Goal: Task Accomplishment & Management: Use online tool/utility

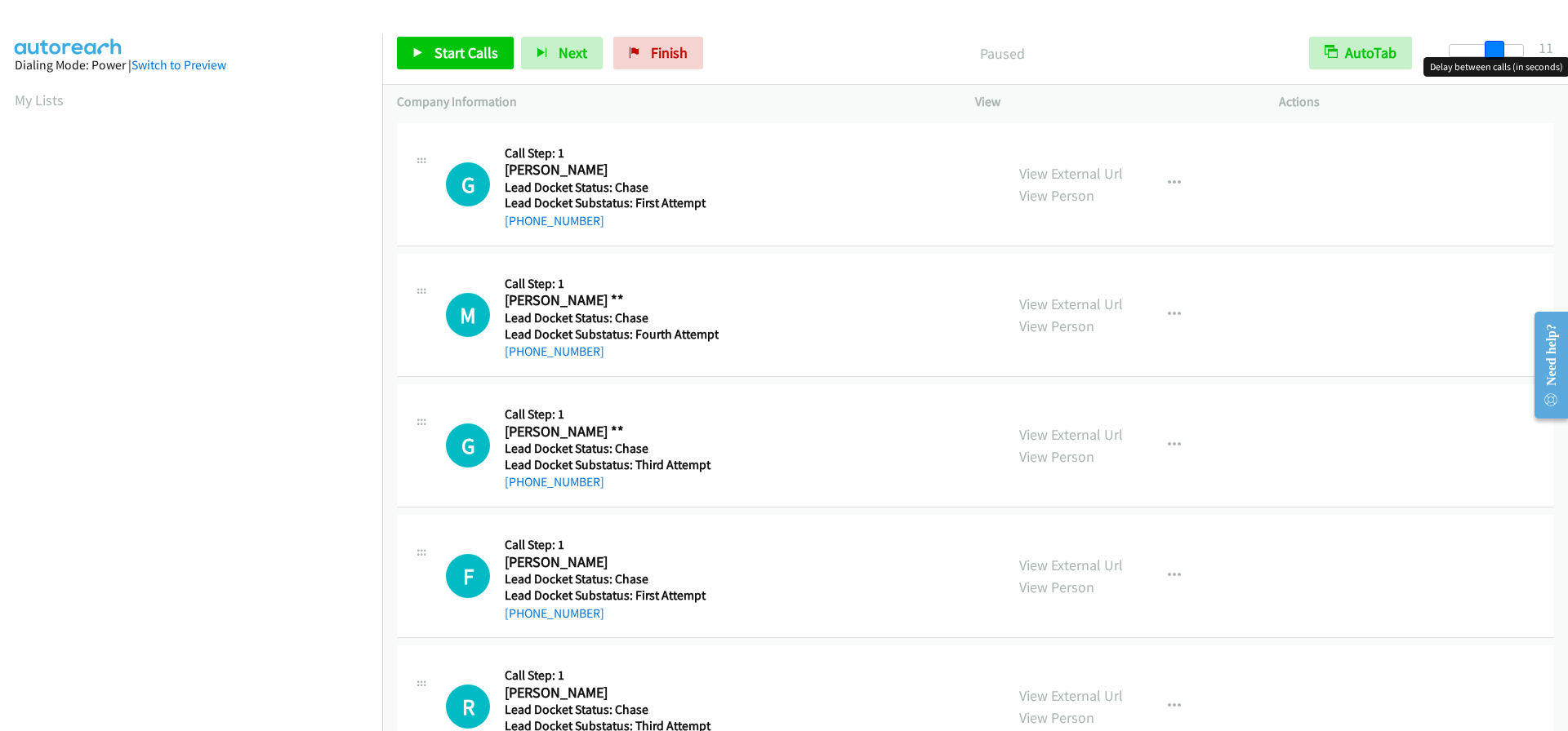
drag, startPoint x: 1455, startPoint y: 53, endPoint x: 1500, endPoint y: 49, distance: 45.2
click at [1500, 49] on span at bounding box center [1494, 51] width 19 height 19
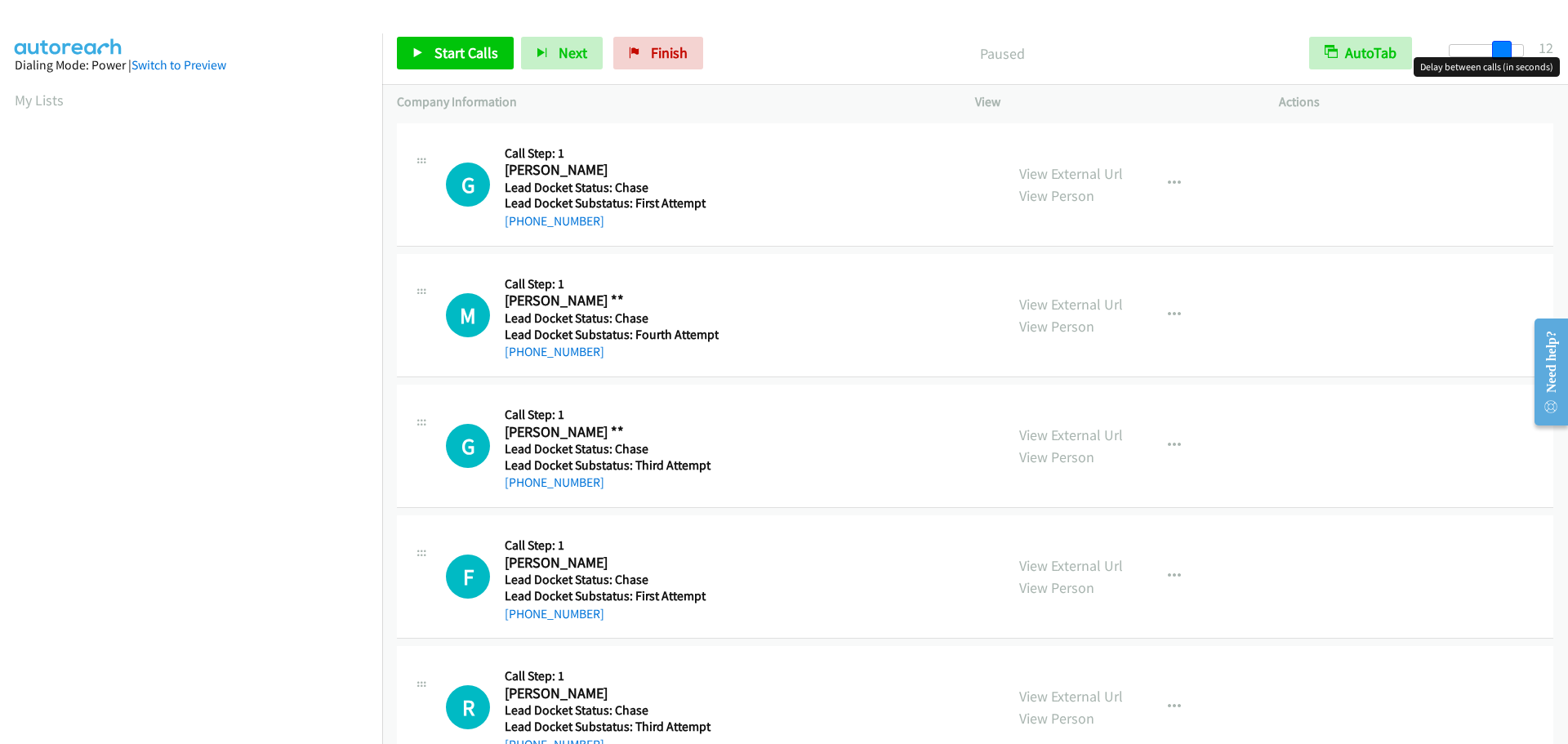
click at [1502, 47] on span at bounding box center [1501, 51] width 19 height 19
click at [473, 41] on link "Start Calls" at bounding box center [455, 53] width 117 height 33
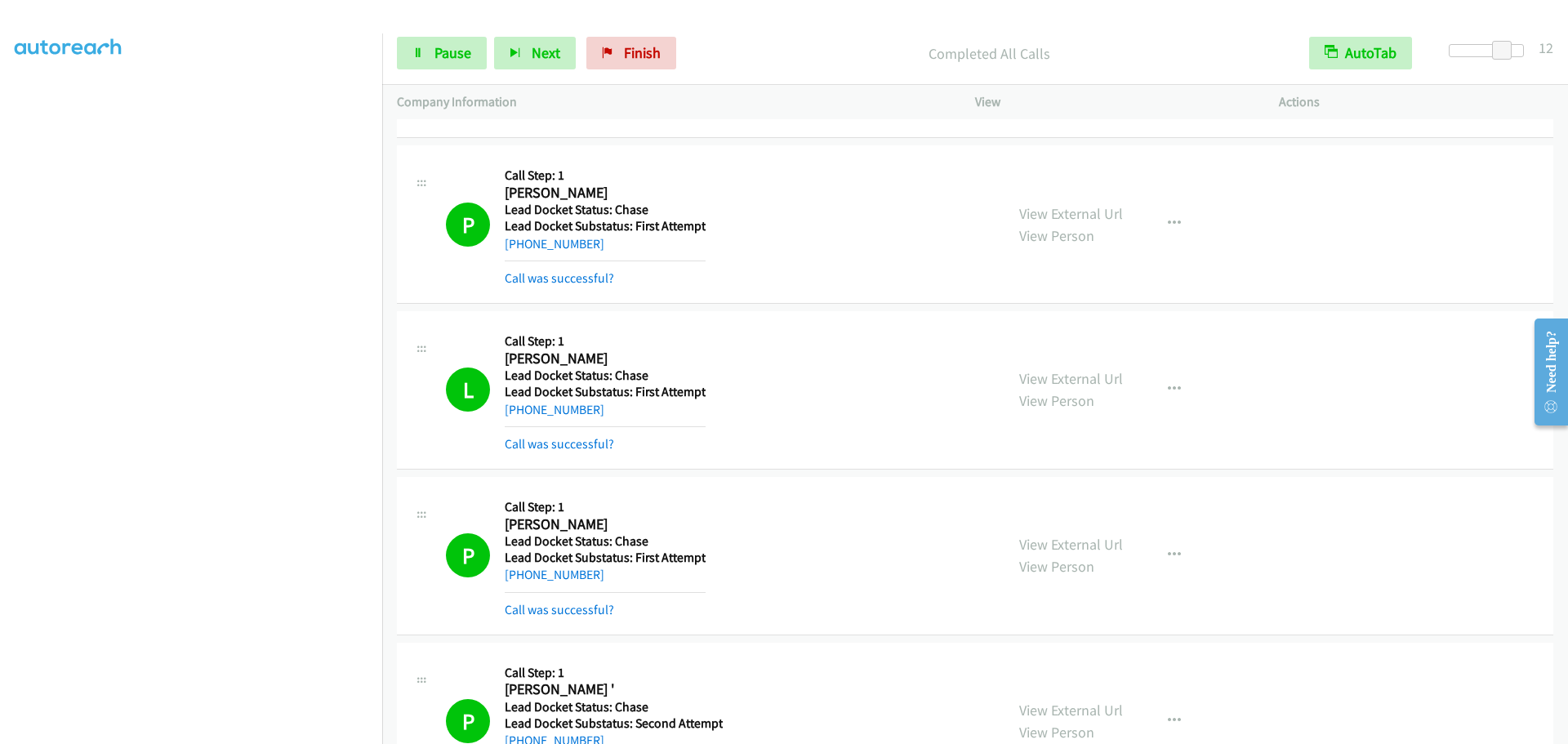
scroll to position [1270, 0]
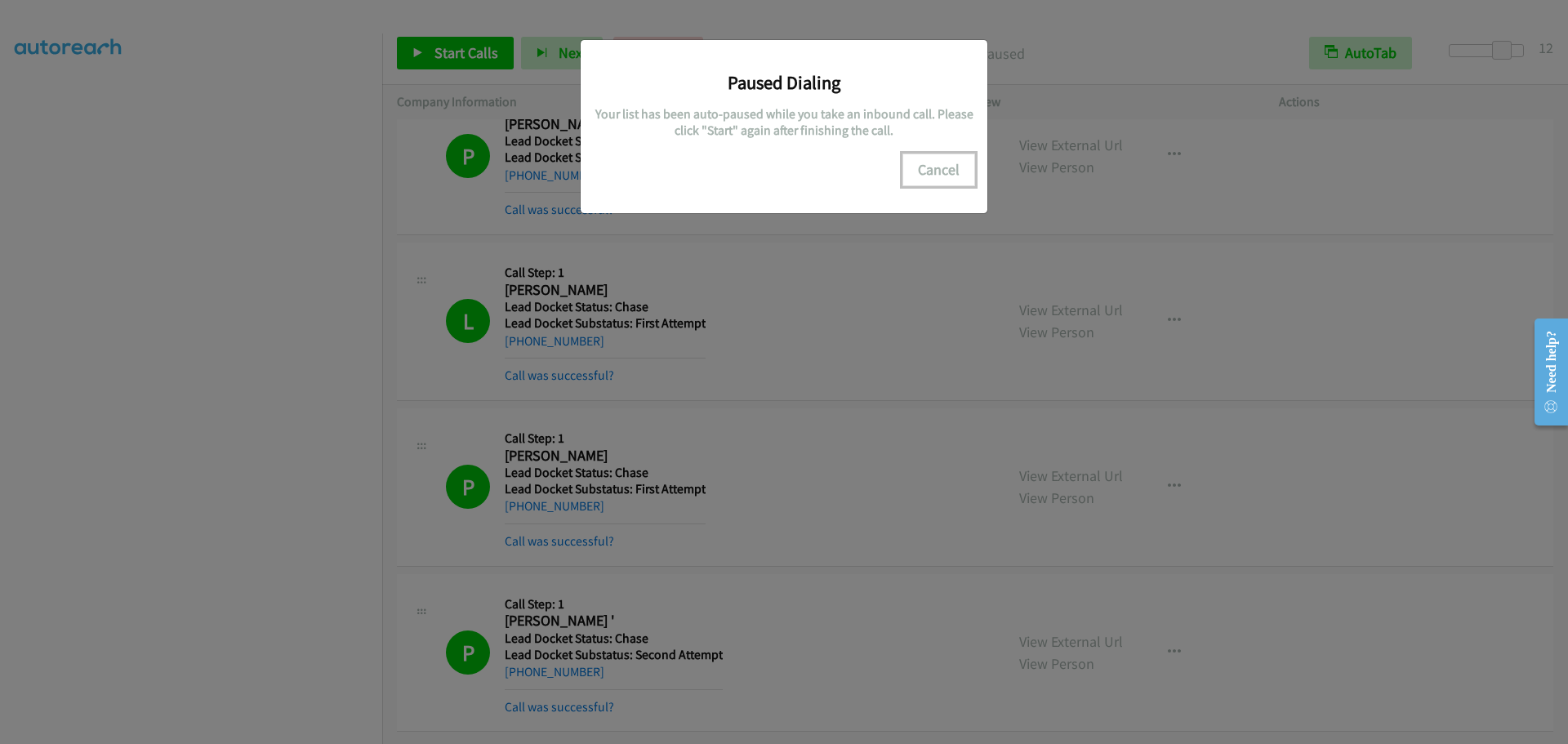
click at [928, 170] on button "Cancel" at bounding box center [939, 170] width 73 height 33
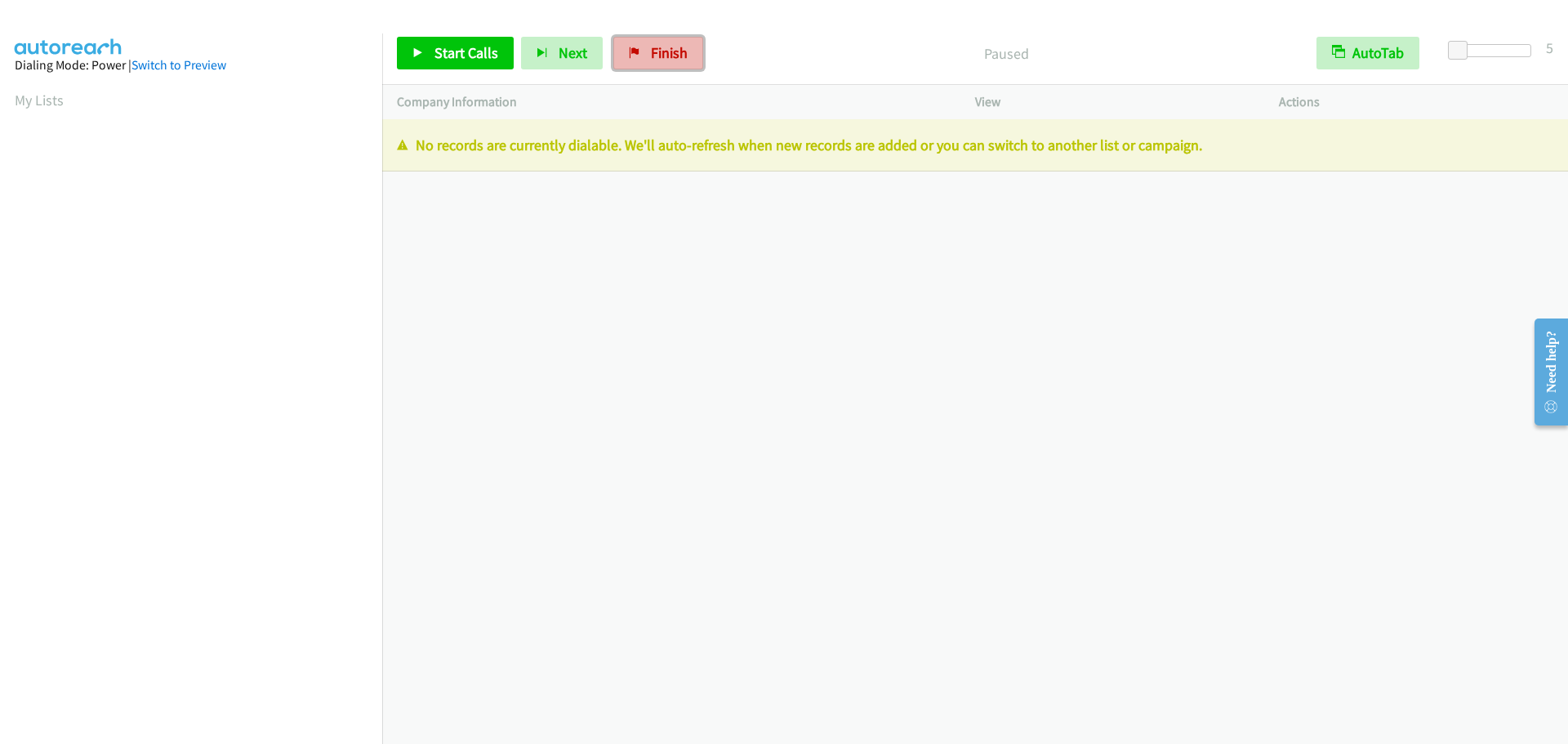
click at [673, 45] on span "Finish" at bounding box center [669, 52] width 37 height 18
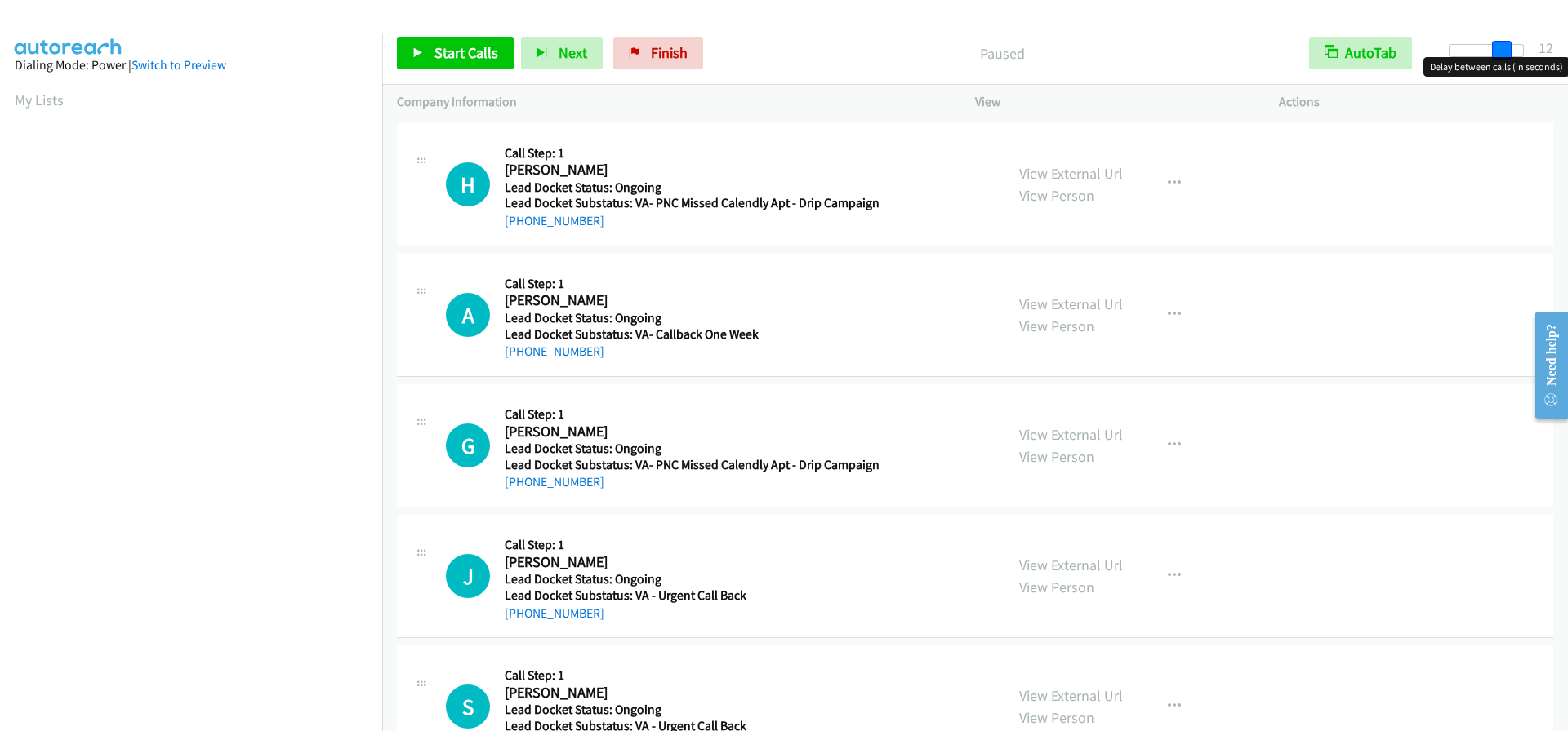
drag, startPoint x: 1461, startPoint y: 52, endPoint x: 1512, endPoint y: 49, distance: 51.1
click at [1512, 49] on div at bounding box center [1486, 50] width 76 height 13
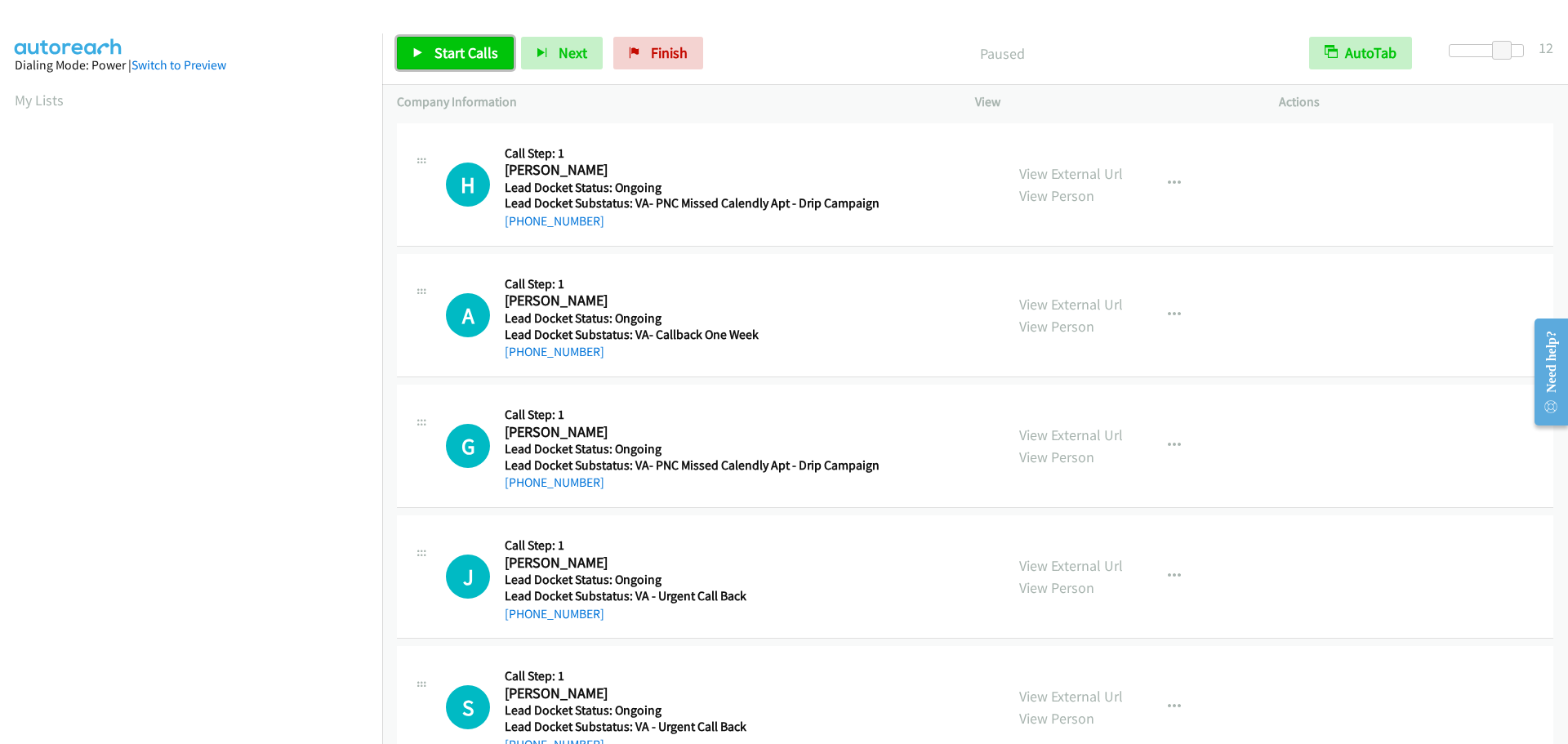
click at [449, 41] on link "Start Calls" at bounding box center [455, 53] width 117 height 33
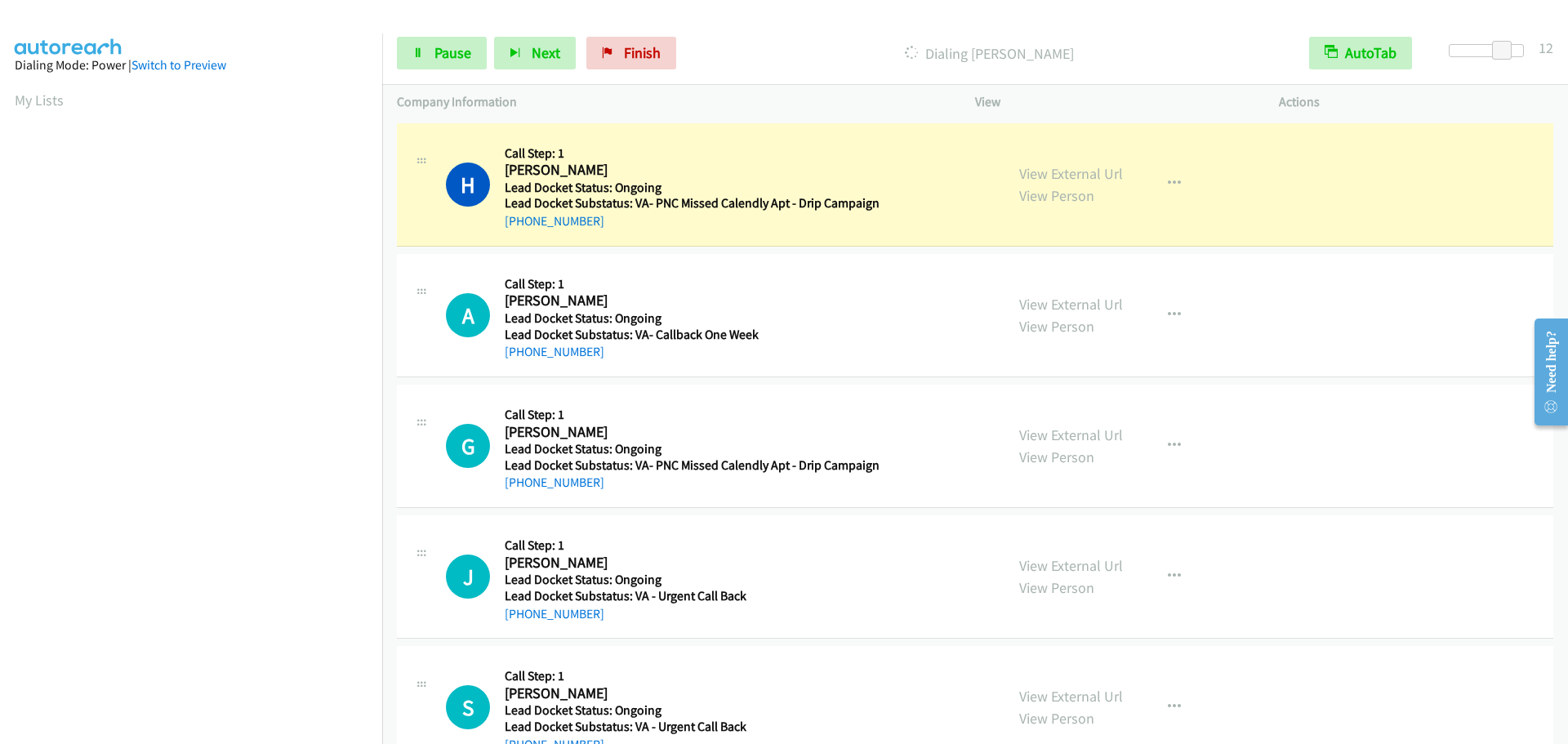
scroll to position [171, 0]
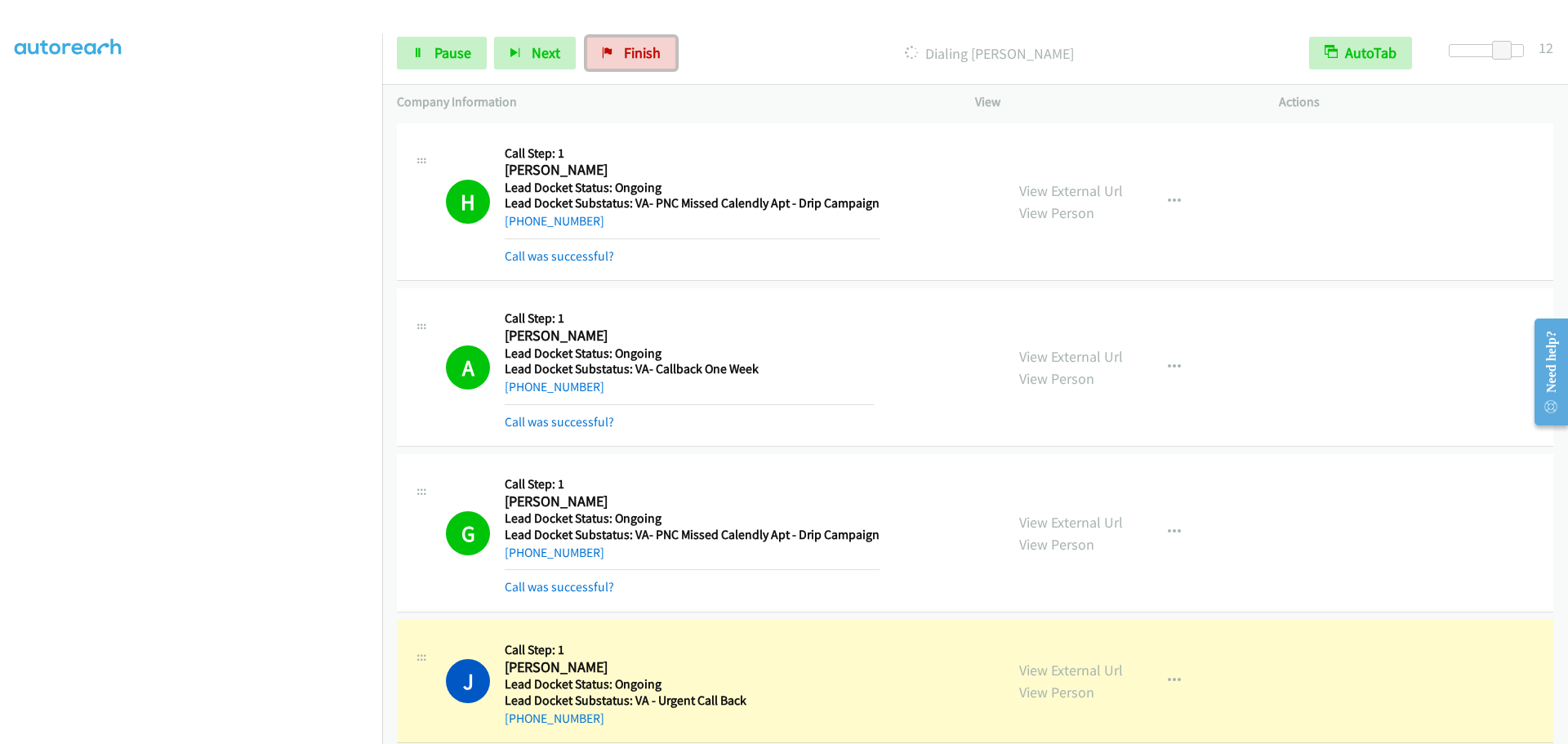
drag, startPoint x: 629, startPoint y: 57, endPoint x: 836, endPoint y: 51, distance: 207.1
click at [629, 57] on span "Finish" at bounding box center [643, 52] width 37 height 18
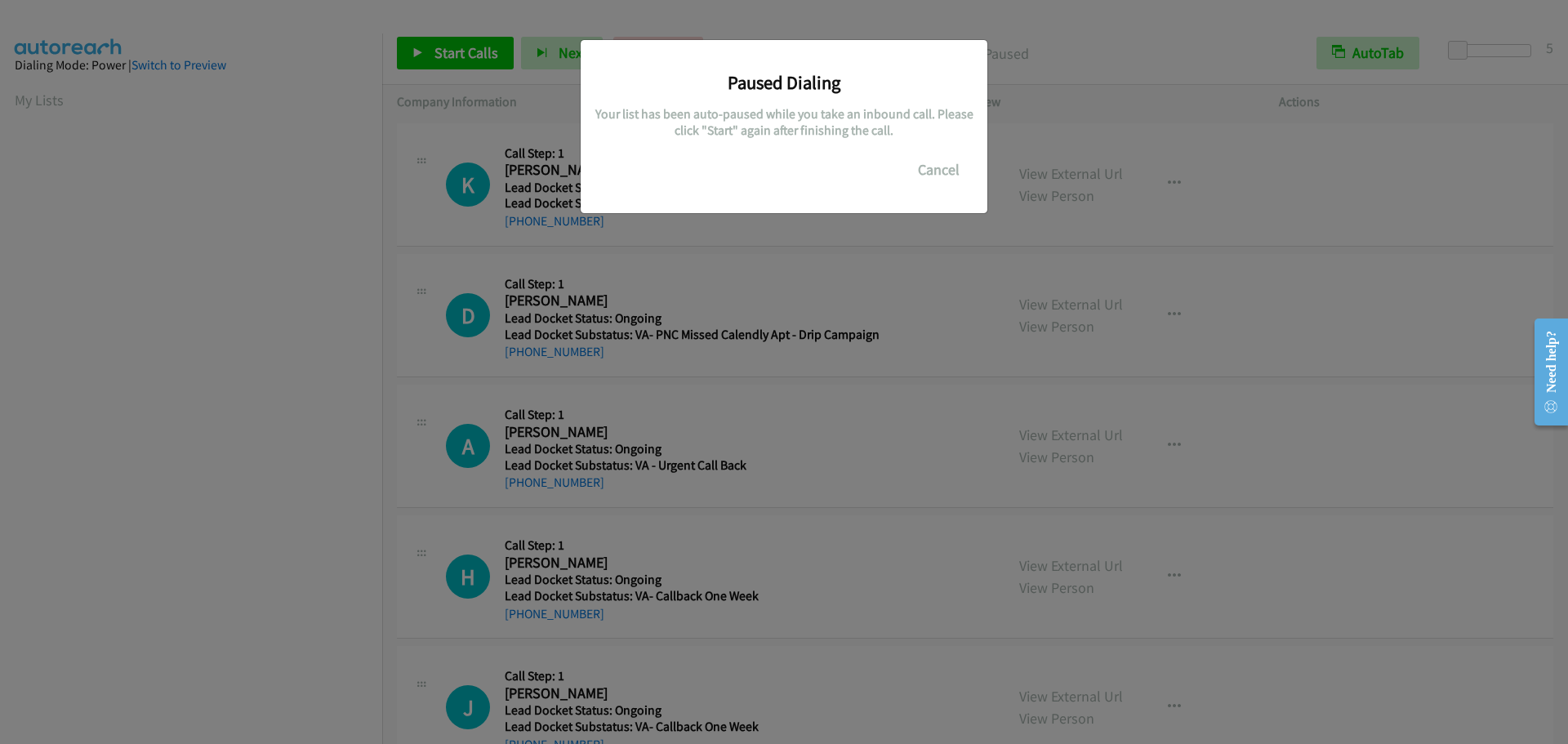
drag, startPoint x: 1465, startPoint y: 50, endPoint x: 1507, endPoint y: 50, distance: 42.0
click at [1507, 50] on div "Paused Dialing Your list has been auto-paused while you take an inbound call. P…" at bounding box center [784, 379] width 1568 height 730
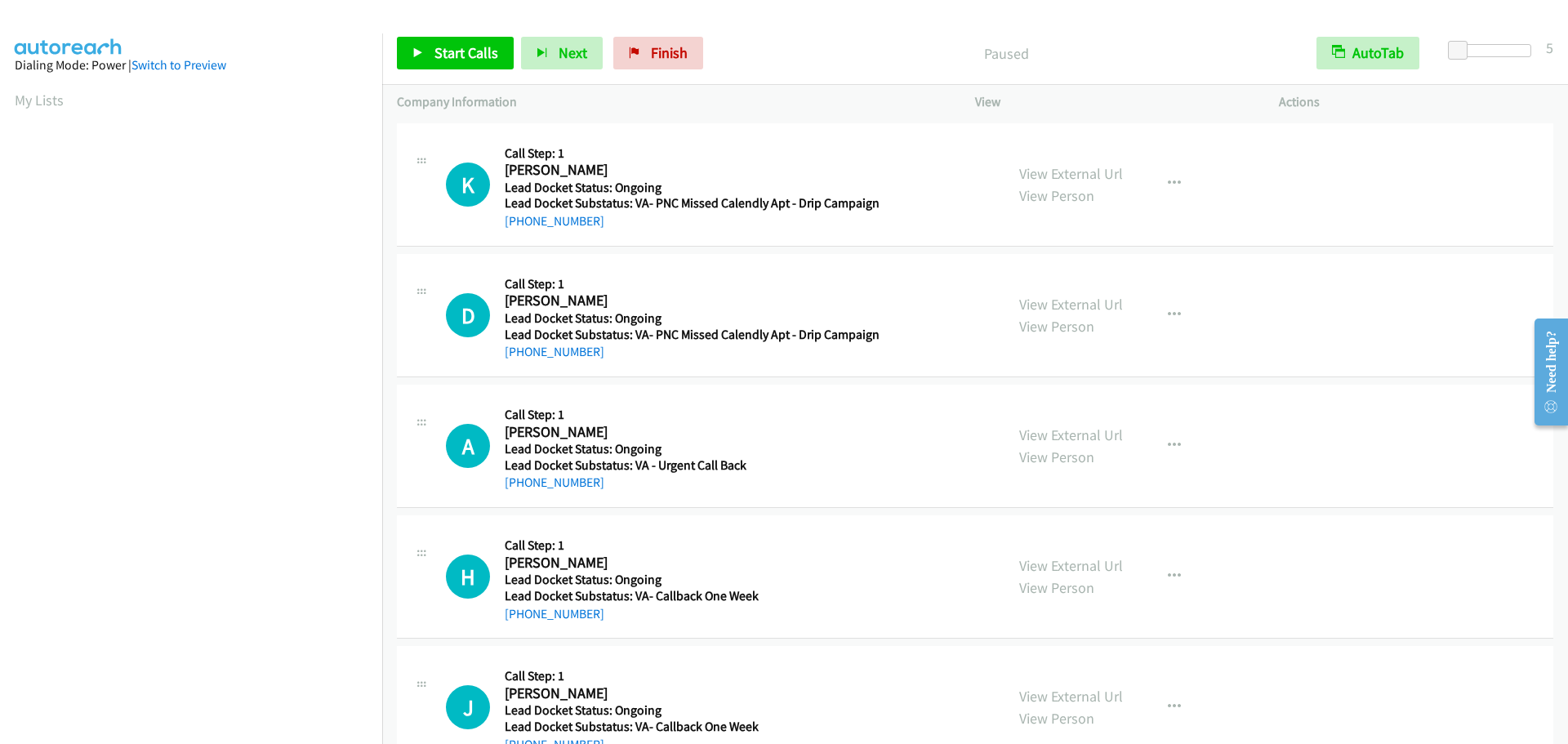
scroll to position [172, 0]
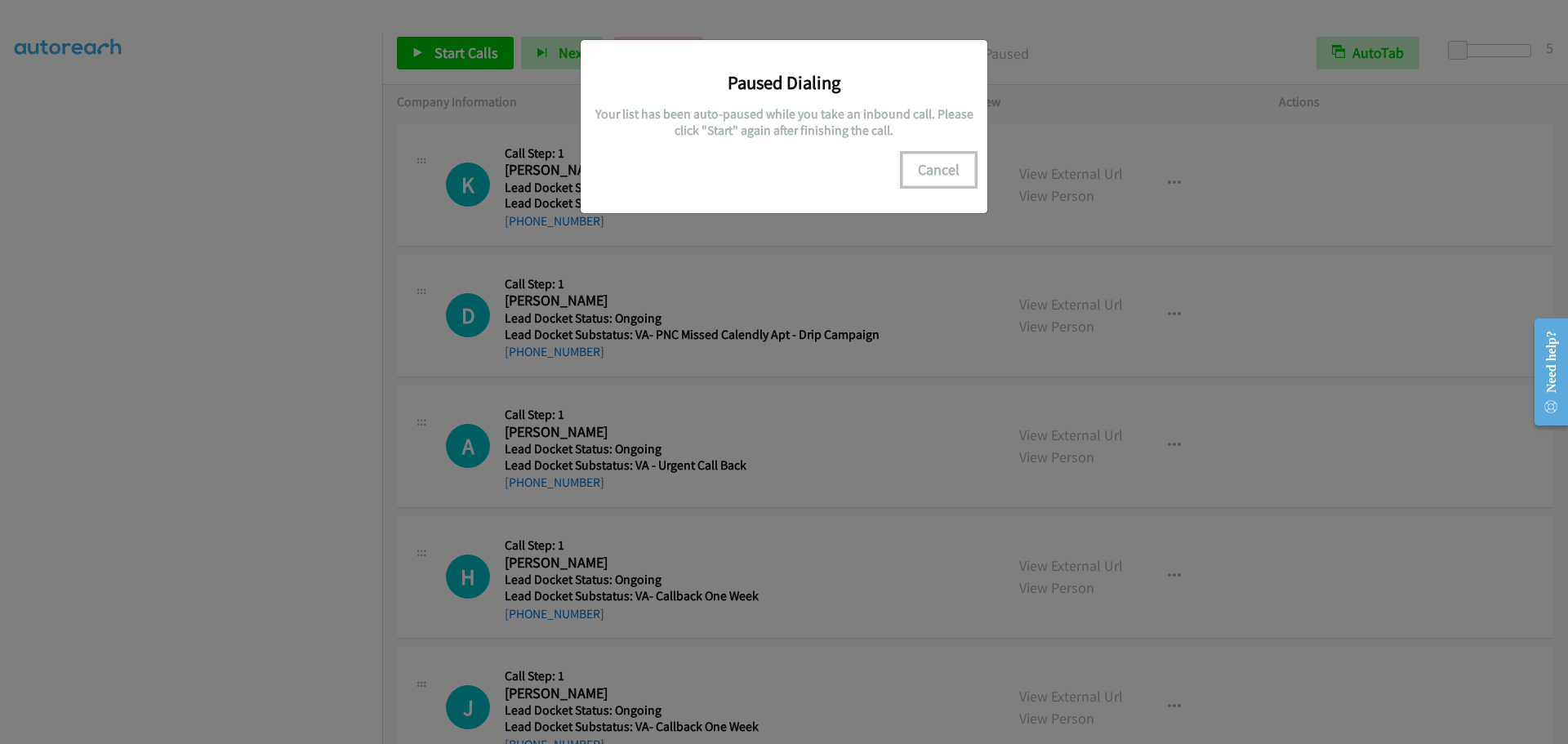
click at [946, 174] on button "Cancel" at bounding box center [939, 170] width 73 height 33
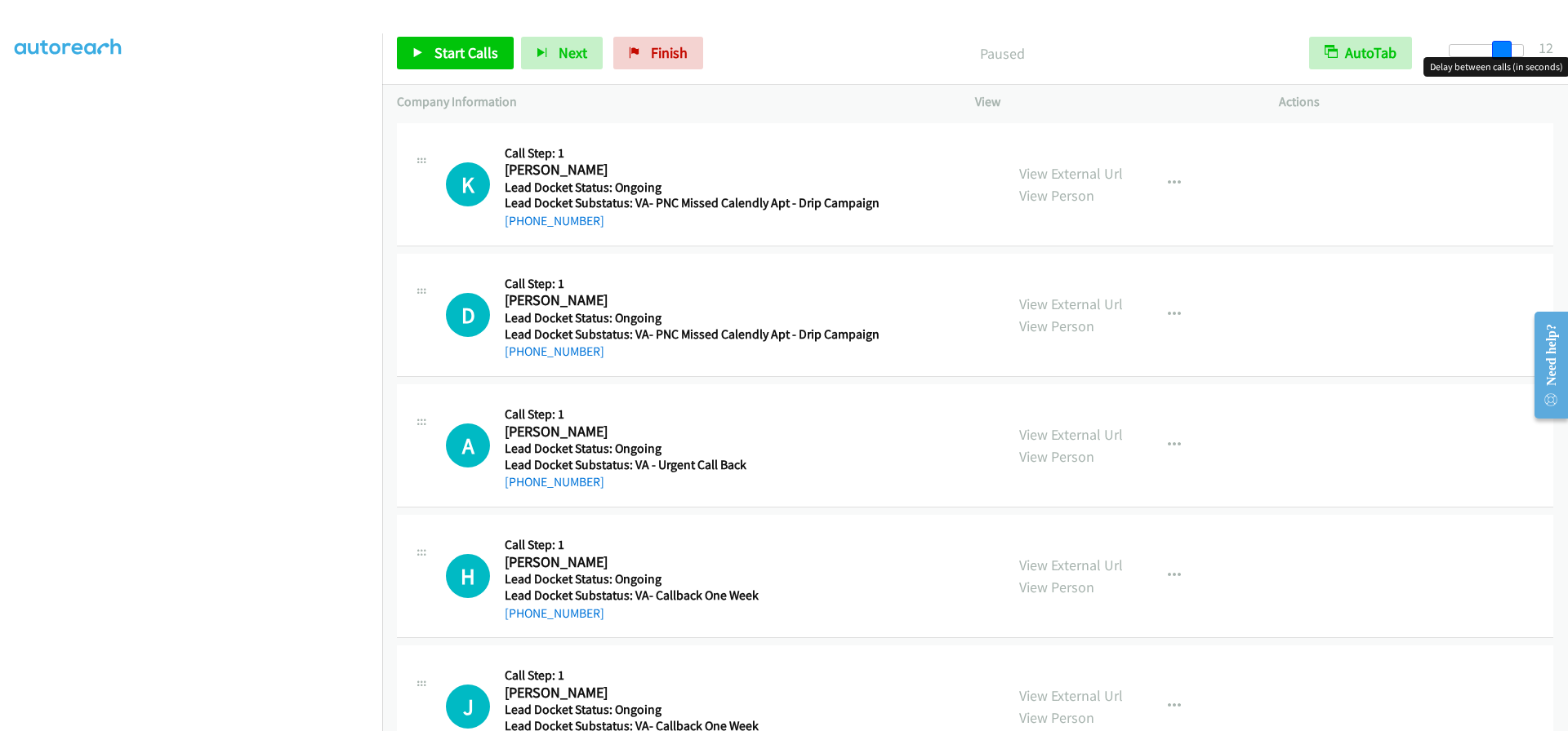
drag, startPoint x: 1456, startPoint y: 54, endPoint x: 1506, endPoint y: 50, distance: 50.2
click at [1506, 50] on span at bounding box center [1501, 51] width 19 height 19
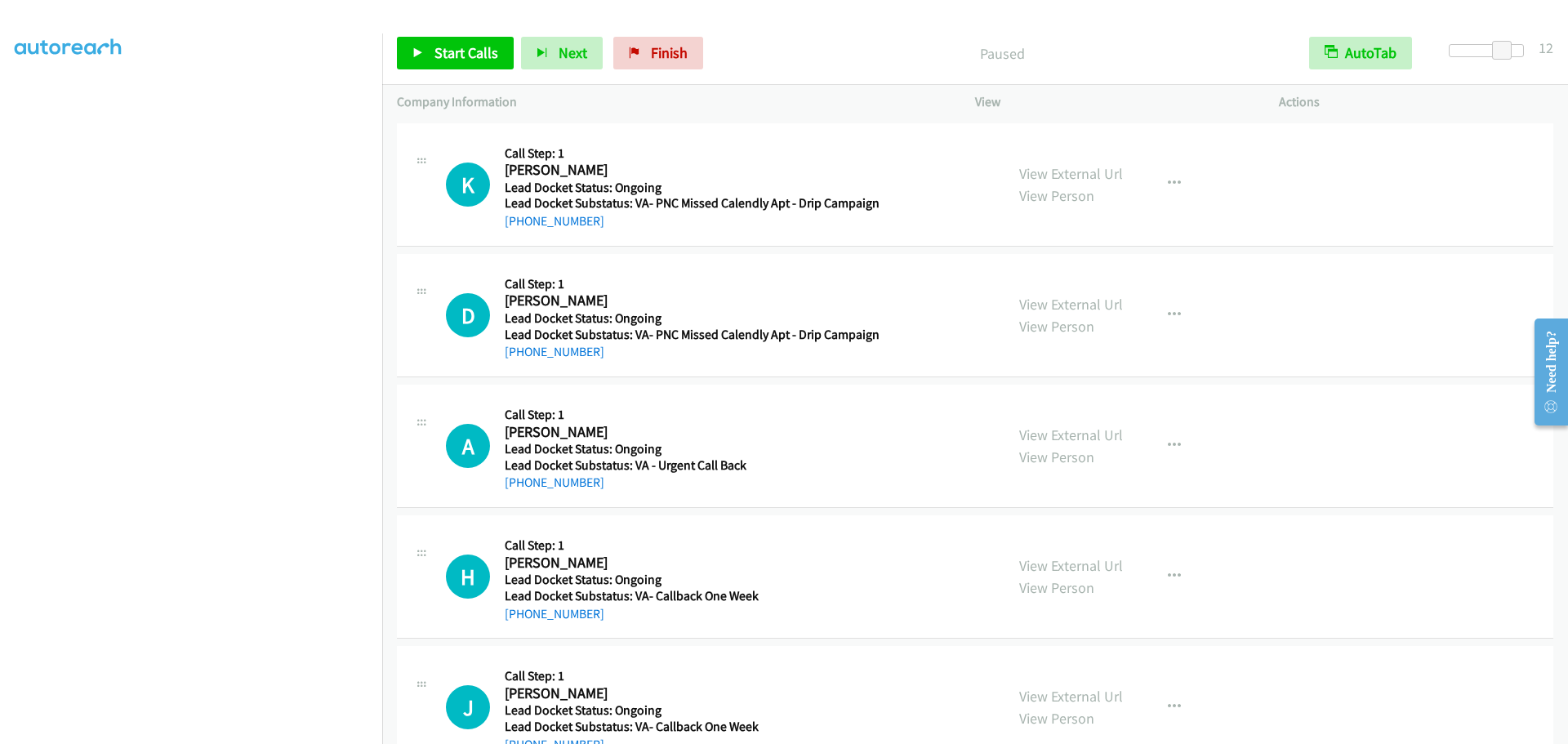
click at [512, 65] on div "Start Calls Pause Next Finish" at bounding box center [553, 53] width 313 height 33
click at [486, 47] on span "Start Calls" at bounding box center [466, 52] width 64 height 18
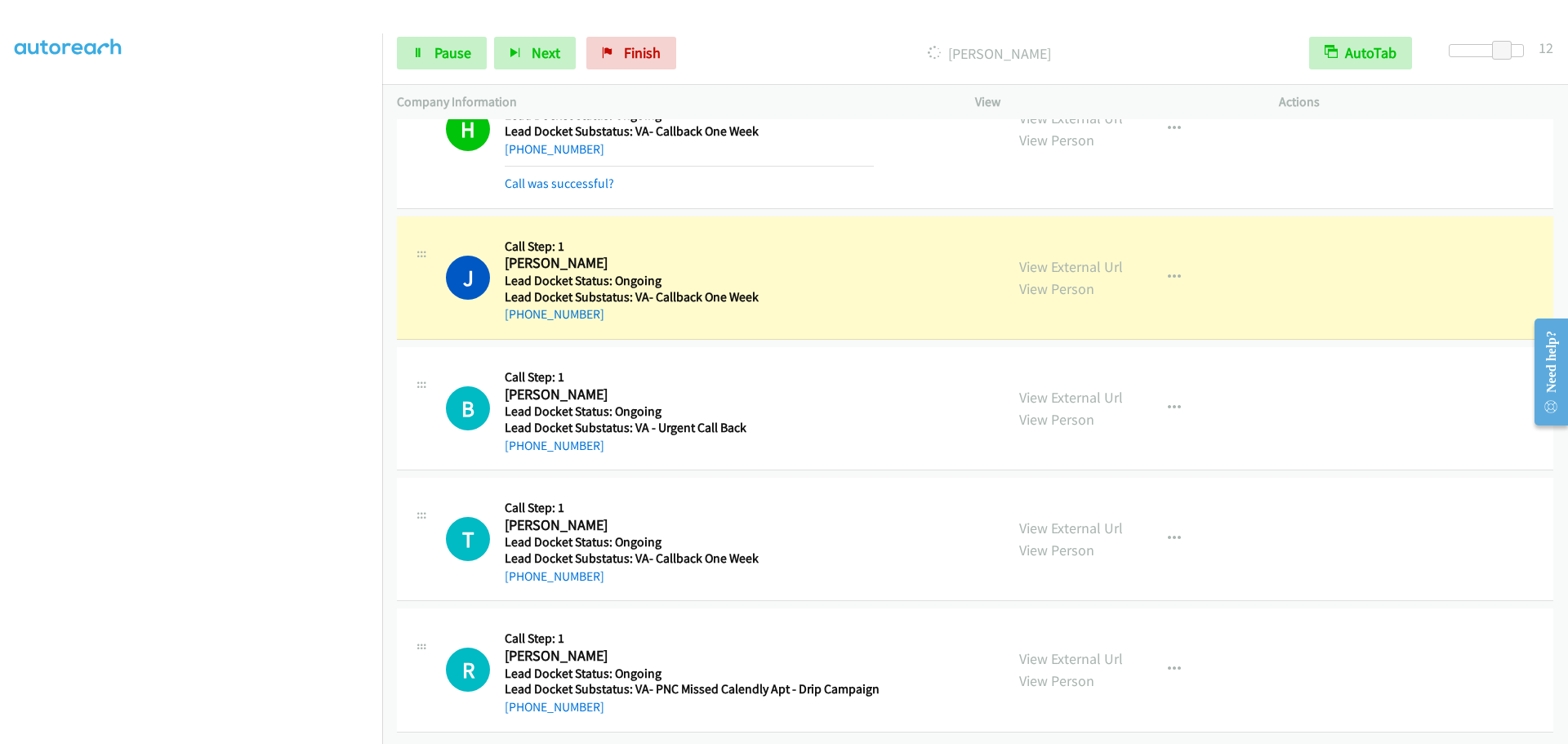
scroll to position [581, 0]
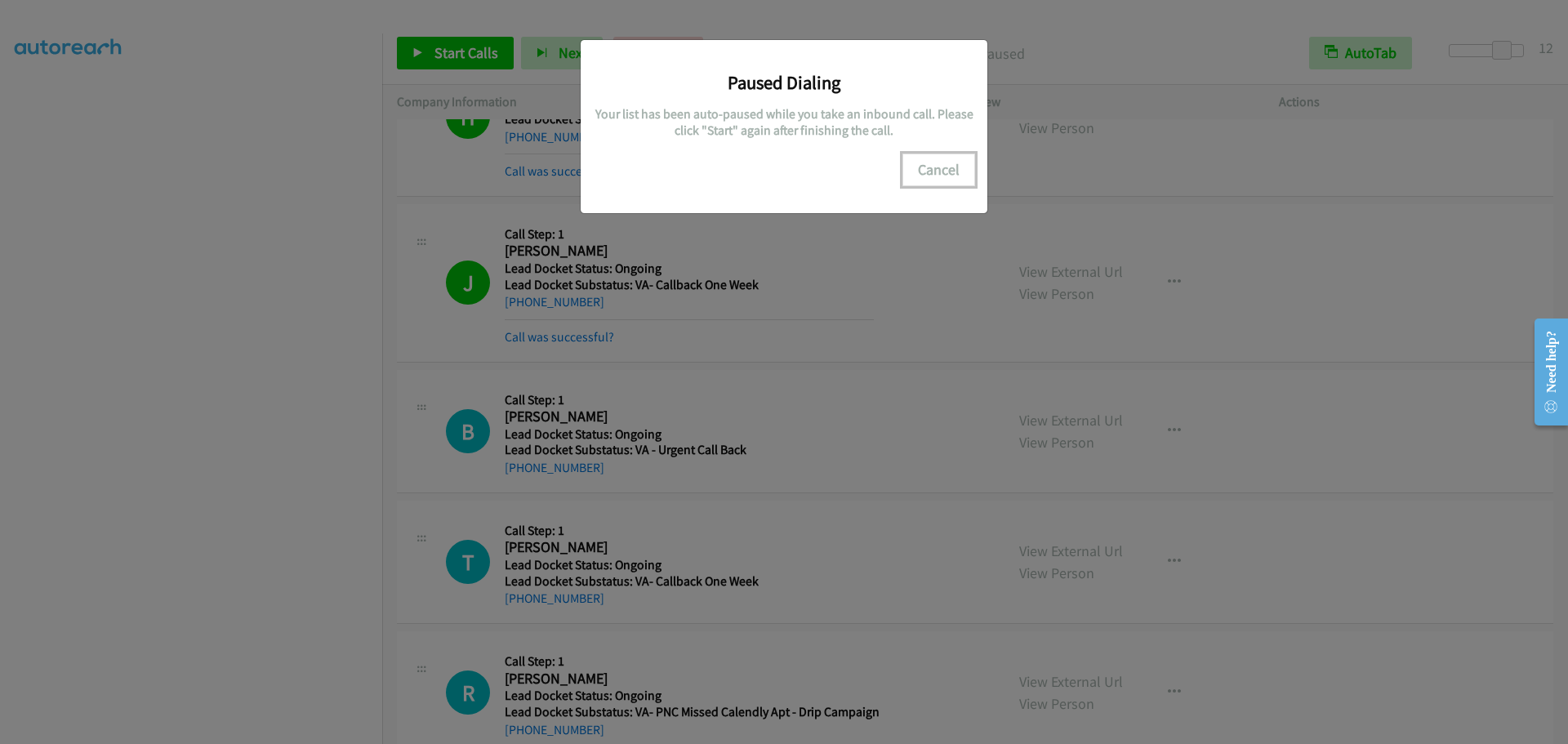
click at [937, 162] on button "Cancel" at bounding box center [939, 170] width 73 height 33
